Goal: Find contact information: Find contact information

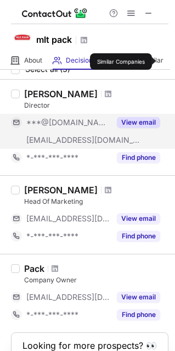
scroll to position [55, 0]
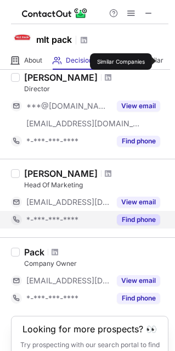
click at [144, 217] on button "Find phone" at bounding box center [138, 219] width 43 height 11
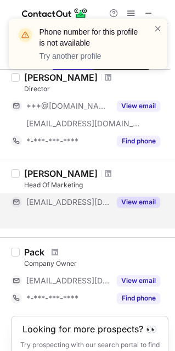
click at [132, 203] on button "View email" at bounding box center [138, 202] width 43 height 11
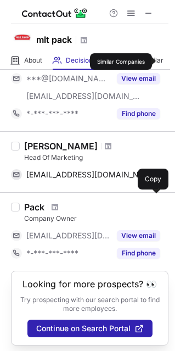
scroll to position [85, 0]
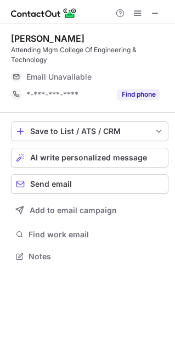
scroll to position [266, 175]
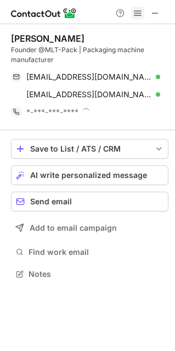
click at [136, 13] on span at bounding box center [137, 13] width 9 height 9
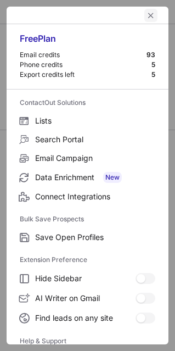
click at [144, 20] on button "left-button" at bounding box center [150, 15] width 13 height 13
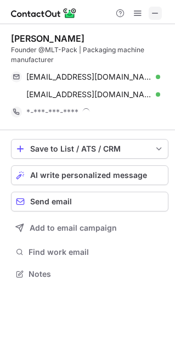
click at [159, 15] on span at bounding box center [155, 13] width 9 height 9
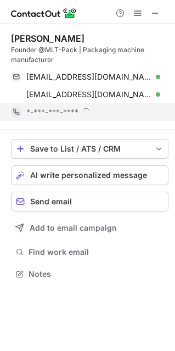
click at [88, 116] on div "*-***-***-****" at bounding box center [93, 112] width 134 height 10
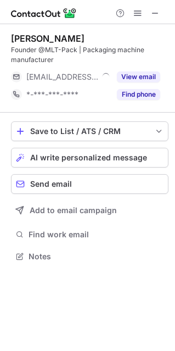
scroll to position [248, 175]
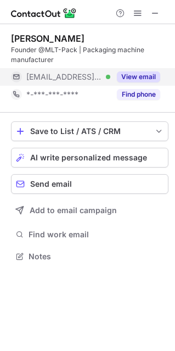
click at [134, 76] on button "View email" at bounding box center [138, 76] width 43 height 11
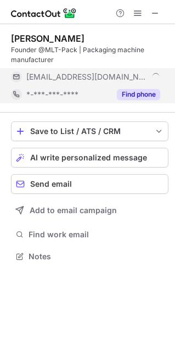
click at [135, 91] on button "Find phone" at bounding box center [138, 94] width 43 height 11
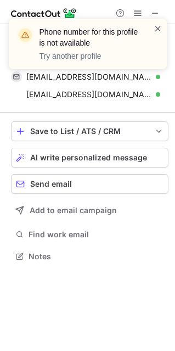
click at [156, 27] on span at bounding box center [158, 28] width 9 height 11
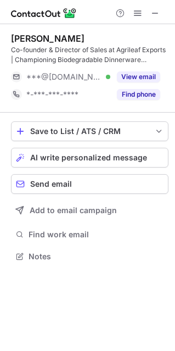
scroll to position [248, 175]
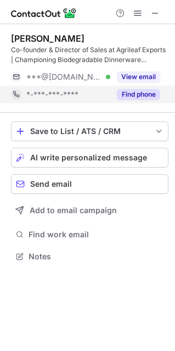
click at [138, 91] on button "Find phone" at bounding box center [138, 94] width 43 height 11
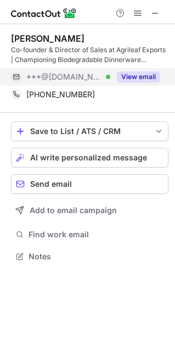
click at [154, 72] on button "View email" at bounding box center [138, 76] width 43 height 11
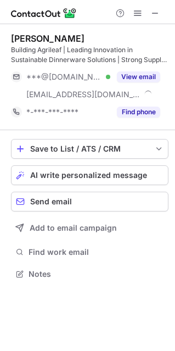
scroll to position [266, 175]
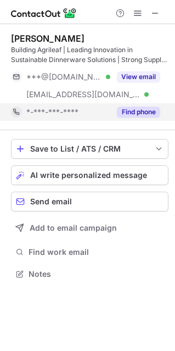
click at [141, 111] on button "Find phone" at bounding box center [138, 112] width 43 height 11
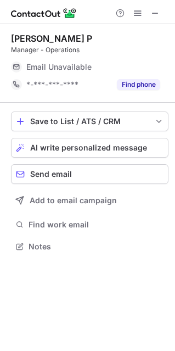
scroll to position [5, 5]
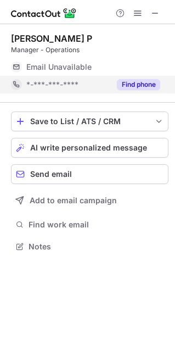
click at [127, 85] on button "Find phone" at bounding box center [138, 84] width 43 height 11
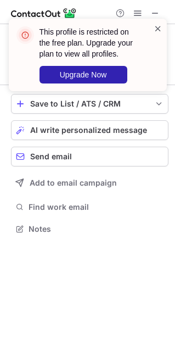
scroll to position [221, 175]
click at [158, 27] on span at bounding box center [158, 28] width 9 height 11
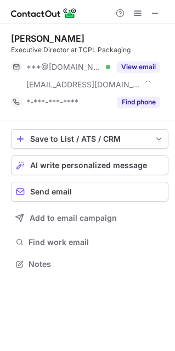
scroll to position [256, 175]
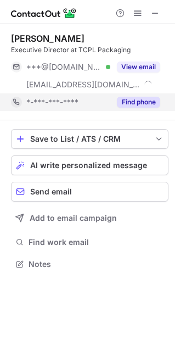
click at [138, 97] on button "Find phone" at bounding box center [138, 102] width 43 height 11
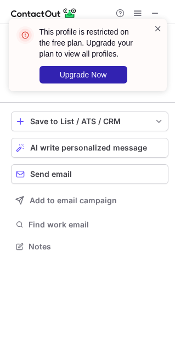
scroll to position [238, 175]
click at [157, 26] on span at bounding box center [158, 28] width 9 height 11
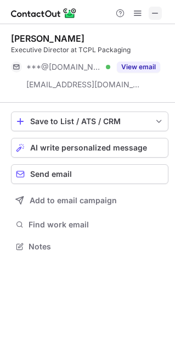
click at [152, 18] on span at bounding box center [155, 13] width 9 height 9
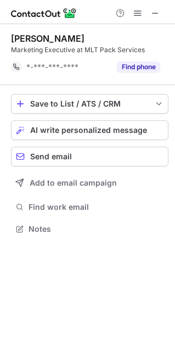
scroll to position [221, 175]
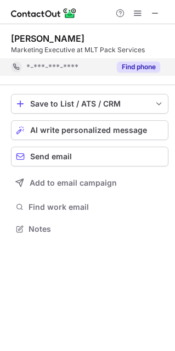
click at [125, 68] on button "Find phone" at bounding box center [138, 67] width 43 height 11
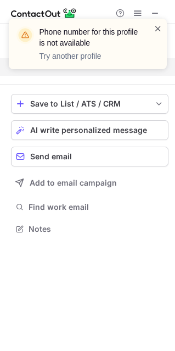
click at [157, 29] on span at bounding box center [158, 28] width 9 height 11
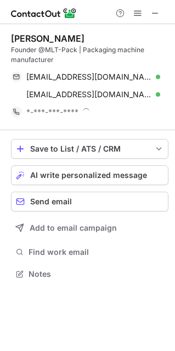
scroll to position [266, 175]
click at [153, 13] on span at bounding box center [155, 13] width 9 height 9
